Goal: Information Seeking & Learning: Learn about a topic

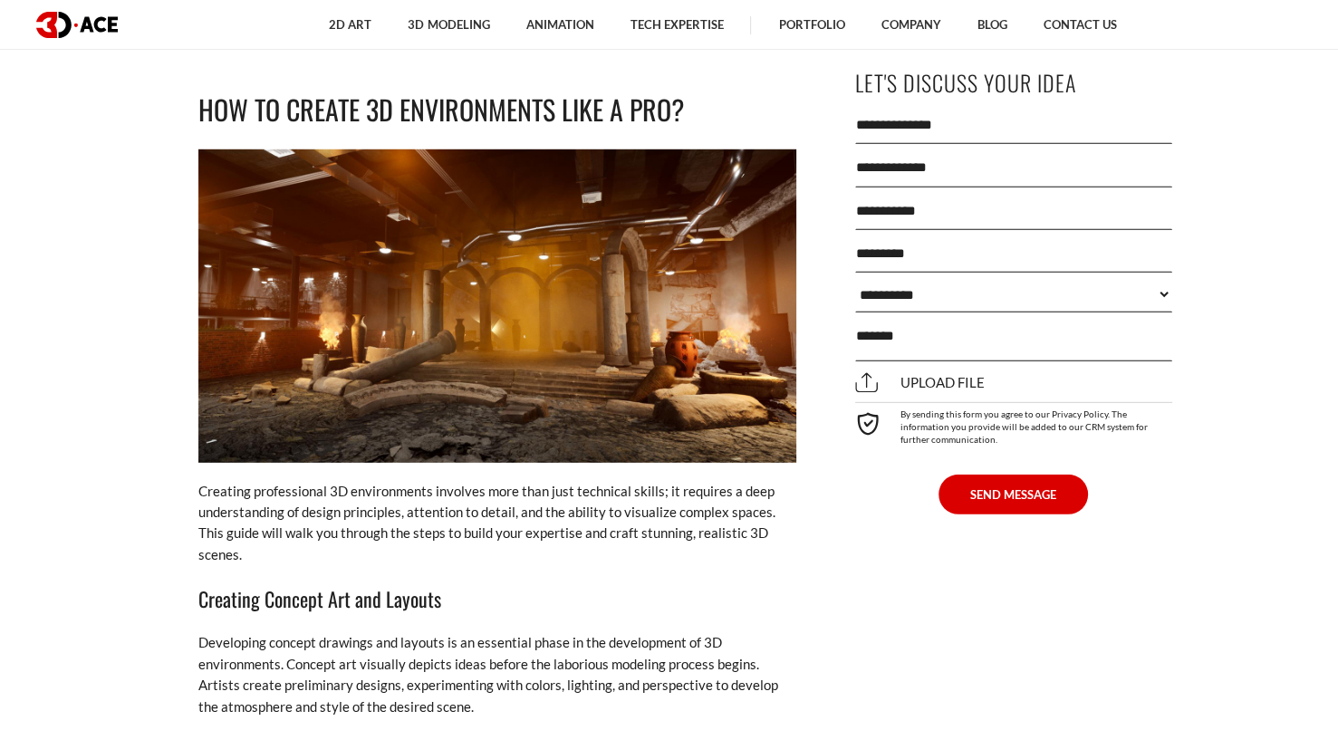
scroll to position [4649, 0]
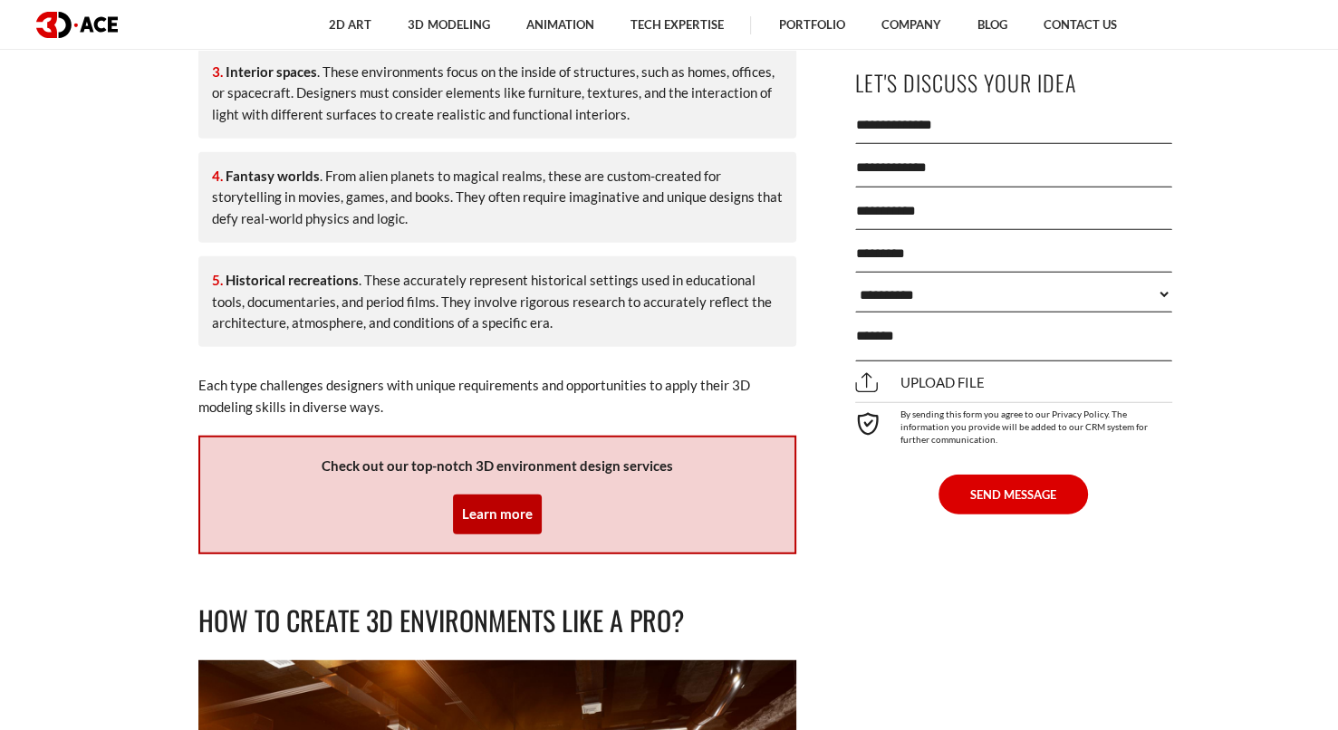
drag, startPoint x: 270, startPoint y: 272, endPoint x: 72, endPoint y: 193, distance: 213.5
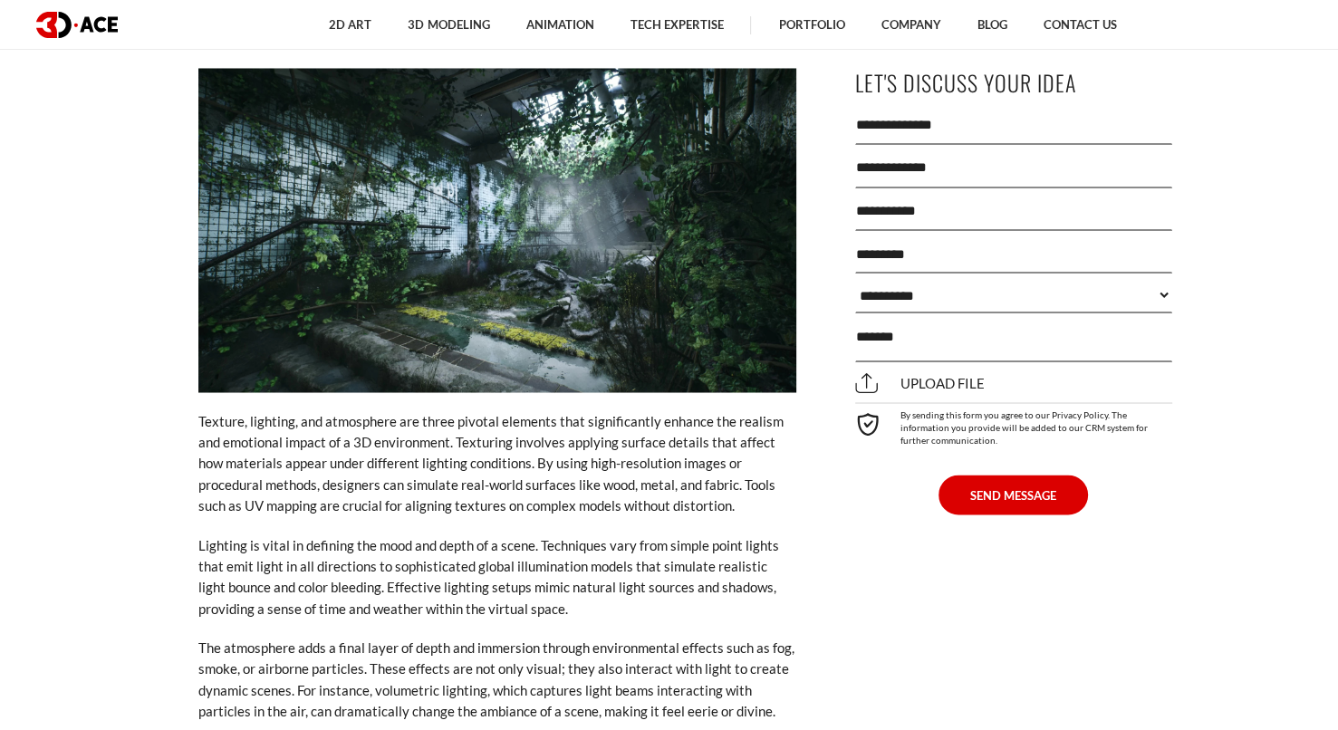
scroll to position [3109, 0]
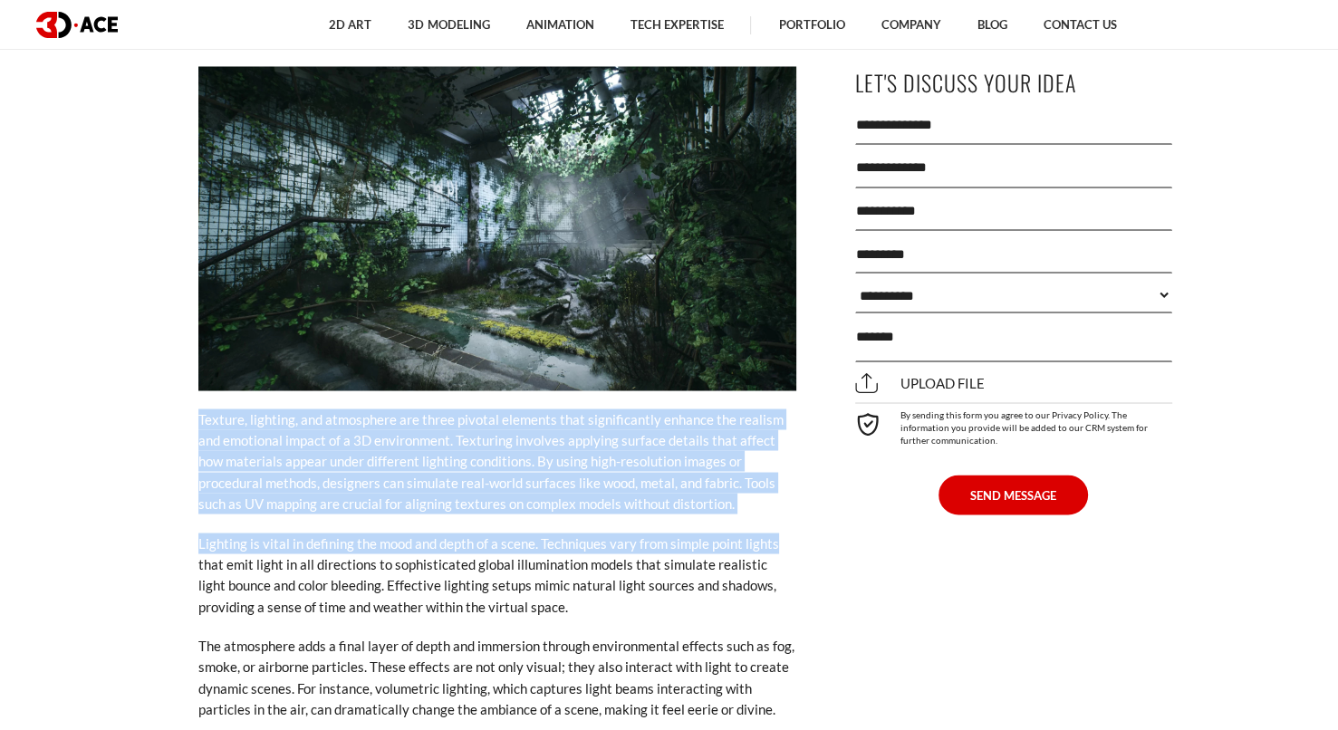
drag, startPoint x: 149, startPoint y: 405, endPoint x: 814, endPoint y: 506, distance: 672.5
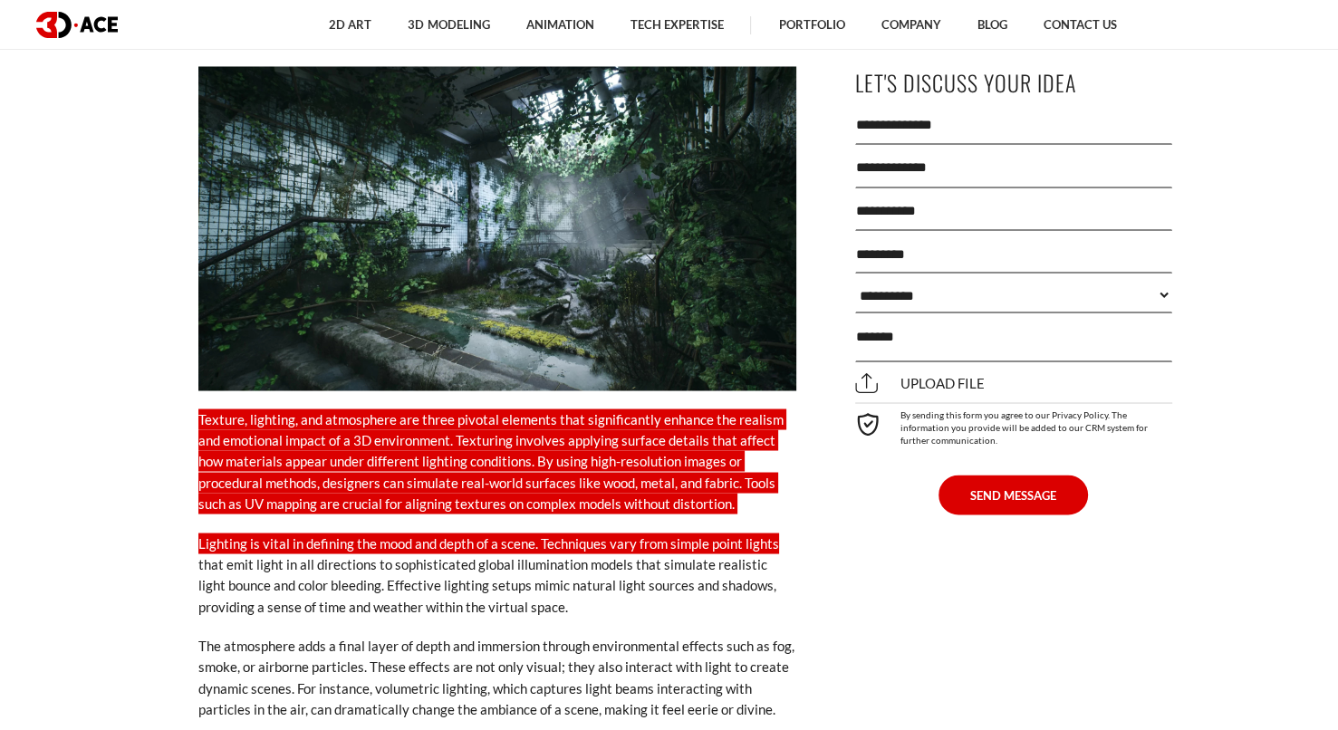
copy div "Texture, lighting, and atmosphere are three pivotal elements that significantly…"
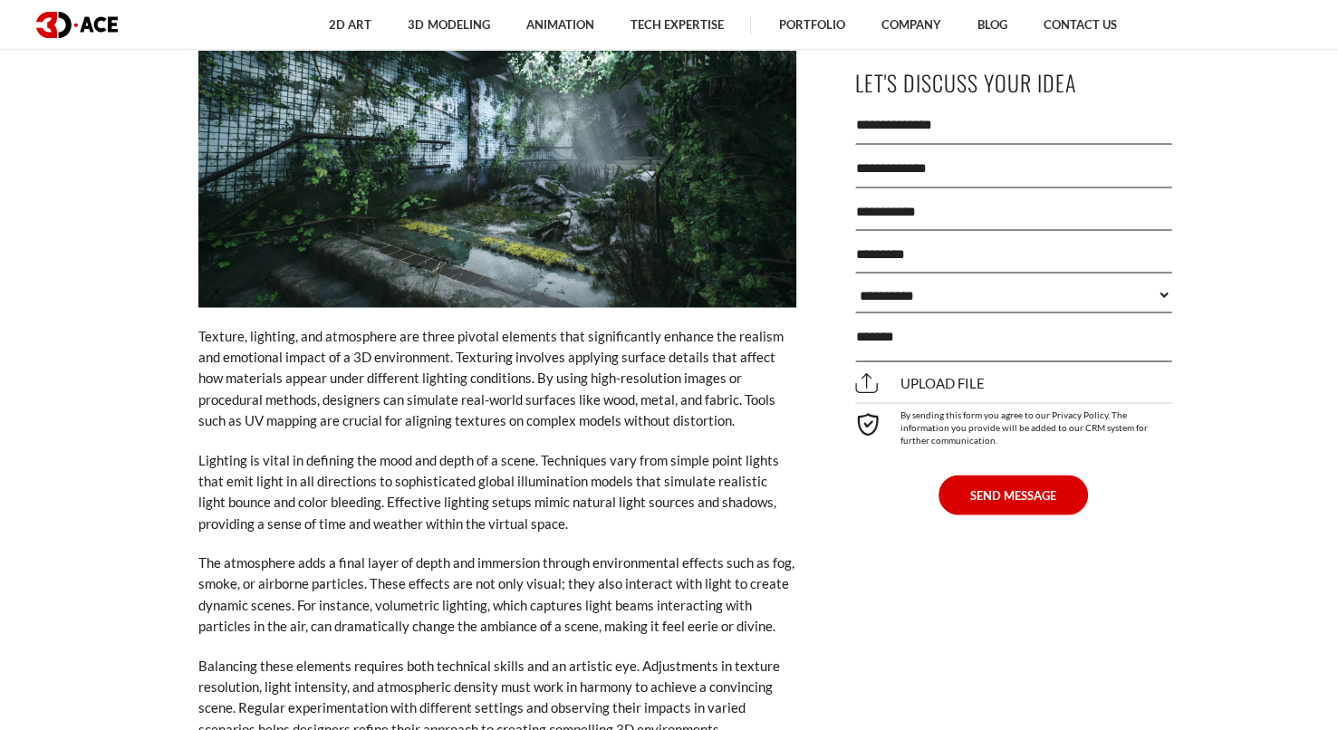
scroll to position [3432, 0]
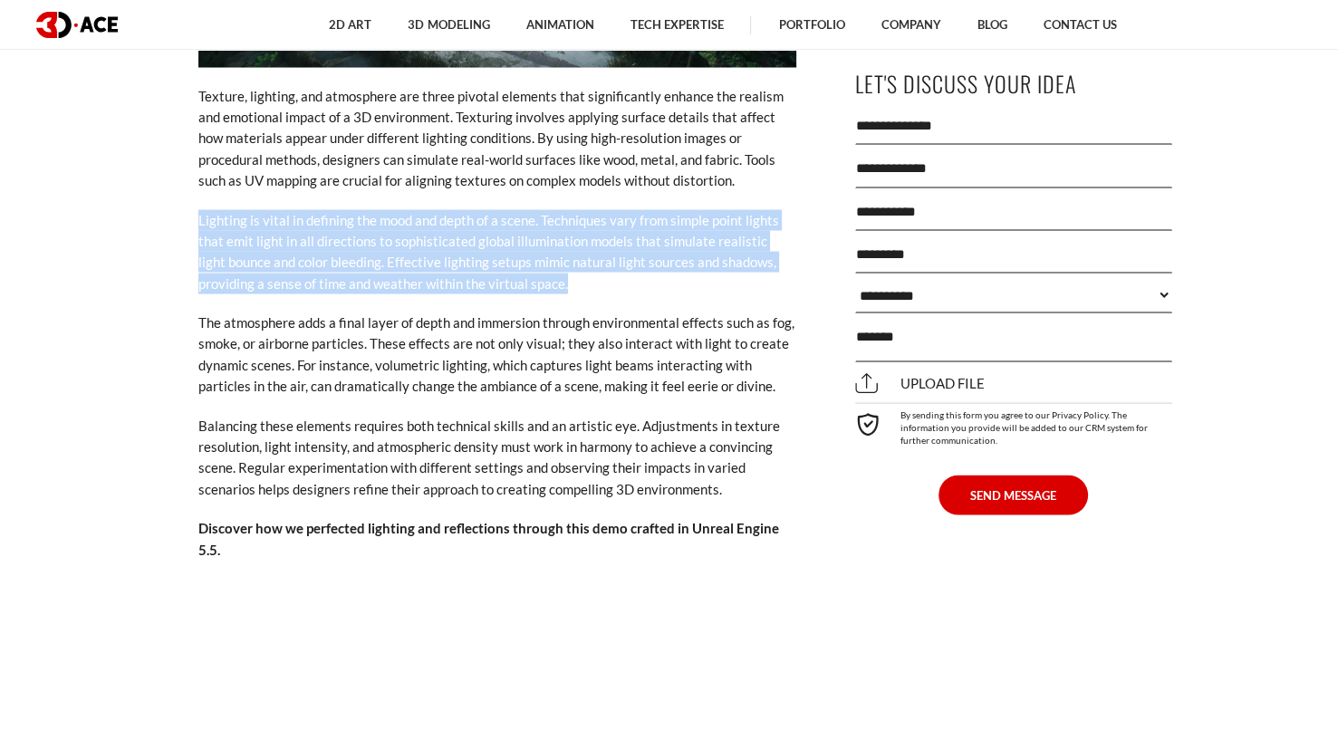
drag, startPoint x: 188, startPoint y: 206, endPoint x: 630, endPoint y: 269, distance: 446.6
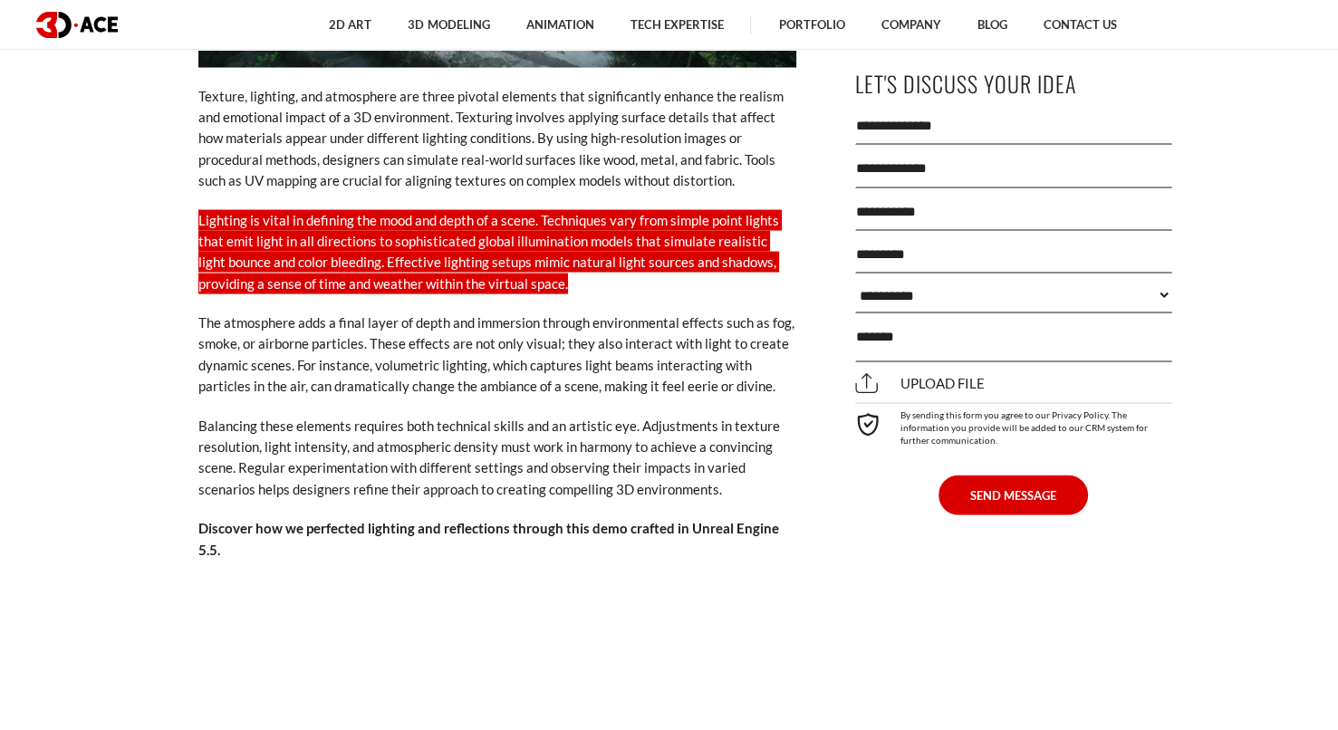
copy p "Lighting is vital in defining the mood and depth of a scene. Techniques vary fr…"
